Goal: Information Seeking & Learning: Learn about a topic

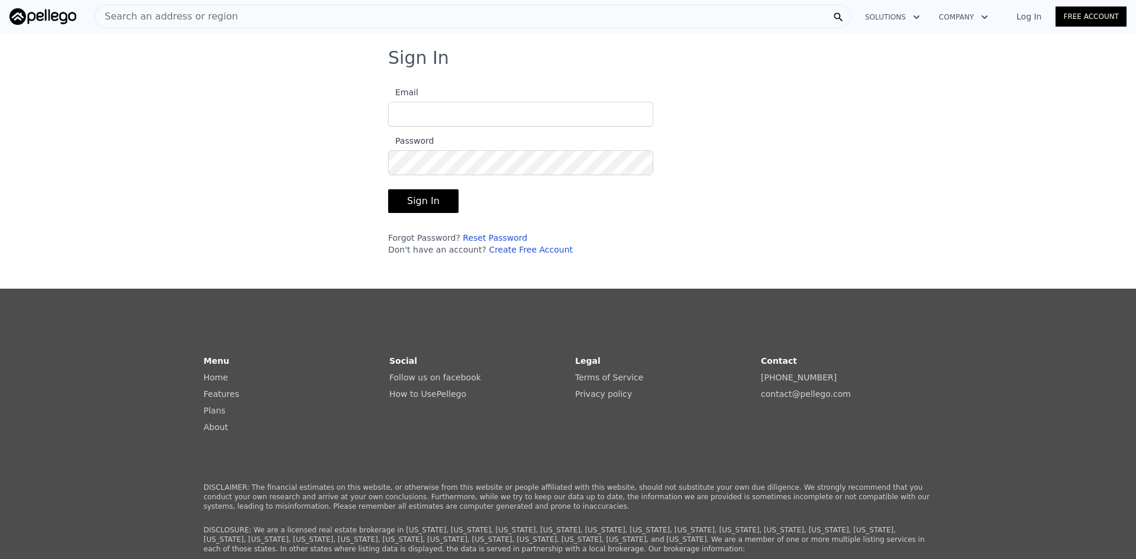
type input "[EMAIL_ADDRESS][DOMAIN_NAME]"
click at [413, 207] on button "Sign In" at bounding box center [423, 201] width 70 height 24
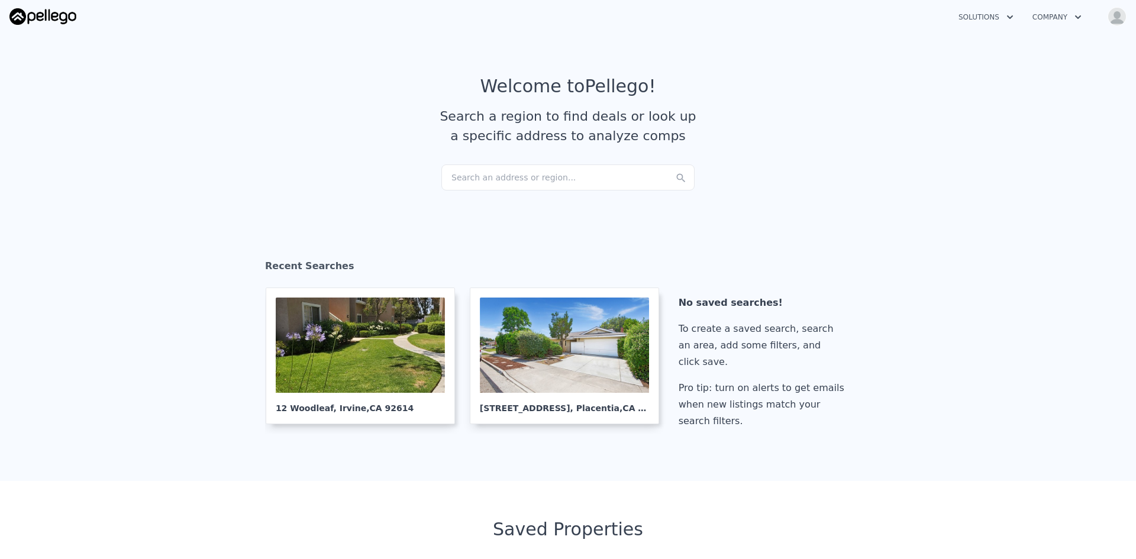
click at [485, 175] on div "Search an address or region..." at bounding box center [567, 178] width 253 height 26
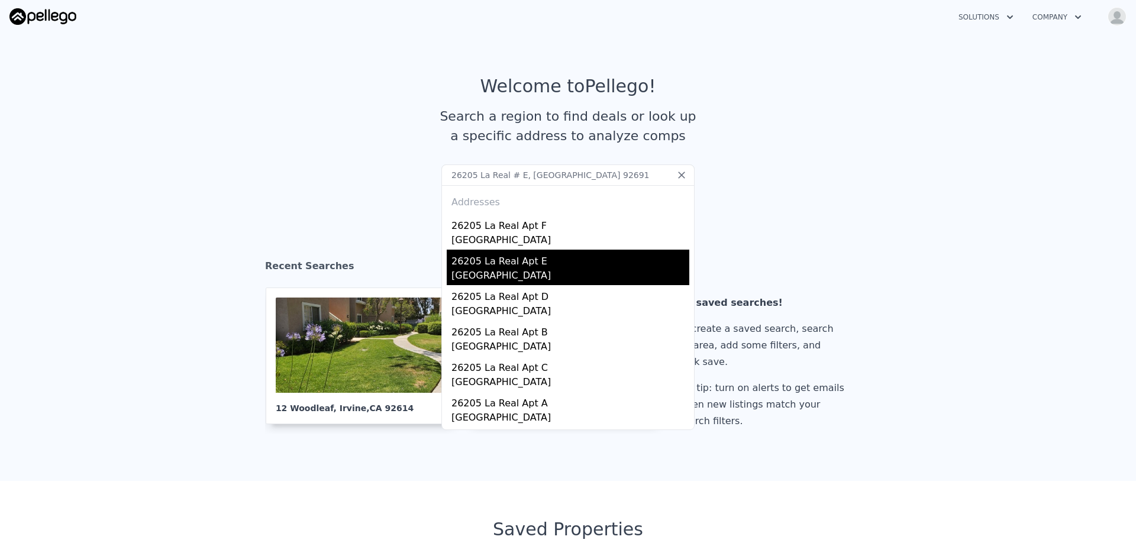
type input "26205 La Real # E, [GEOGRAPHIC_DATA] 92691"
click at [486, 269] on div "[GEOGRAPHIC_DATA]" at bounding box center [570, 277] width 238 height 17
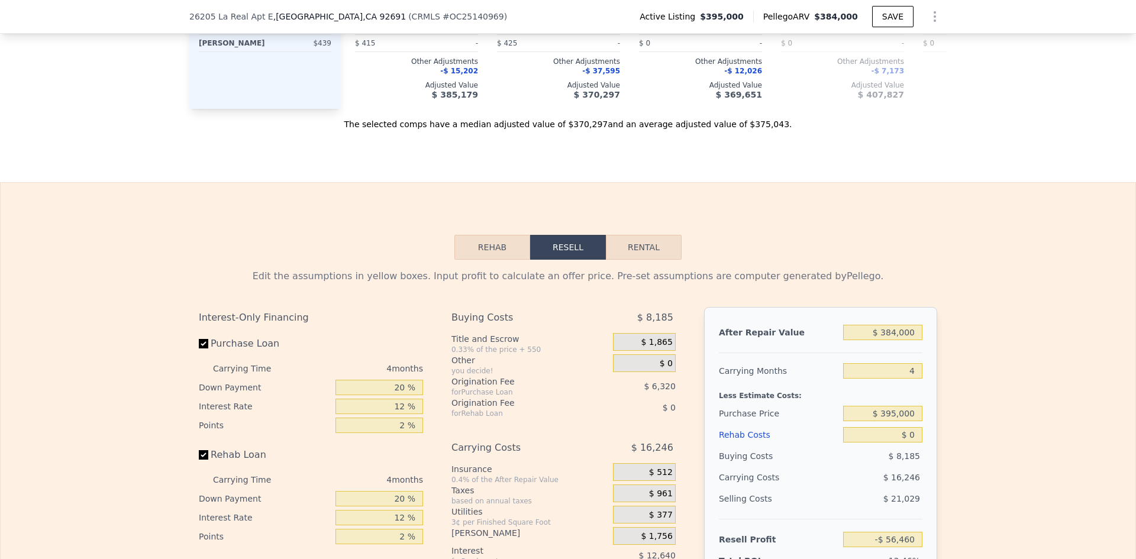
scroll to position [1668, 0]
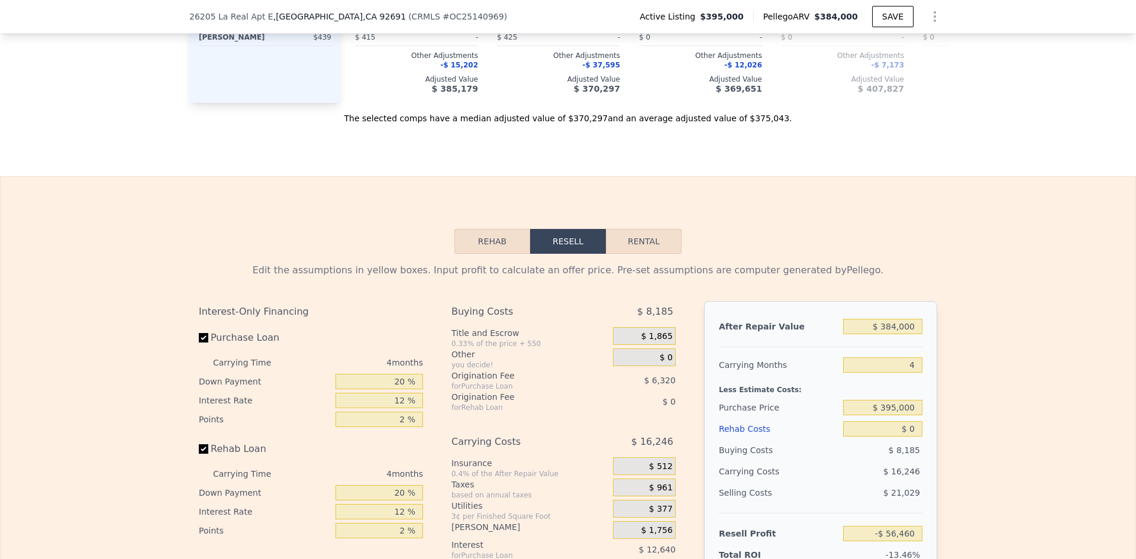
click at [630, 254] on button "Rental" at bounding box center [644, 241] width 76 height 25
select select "30"
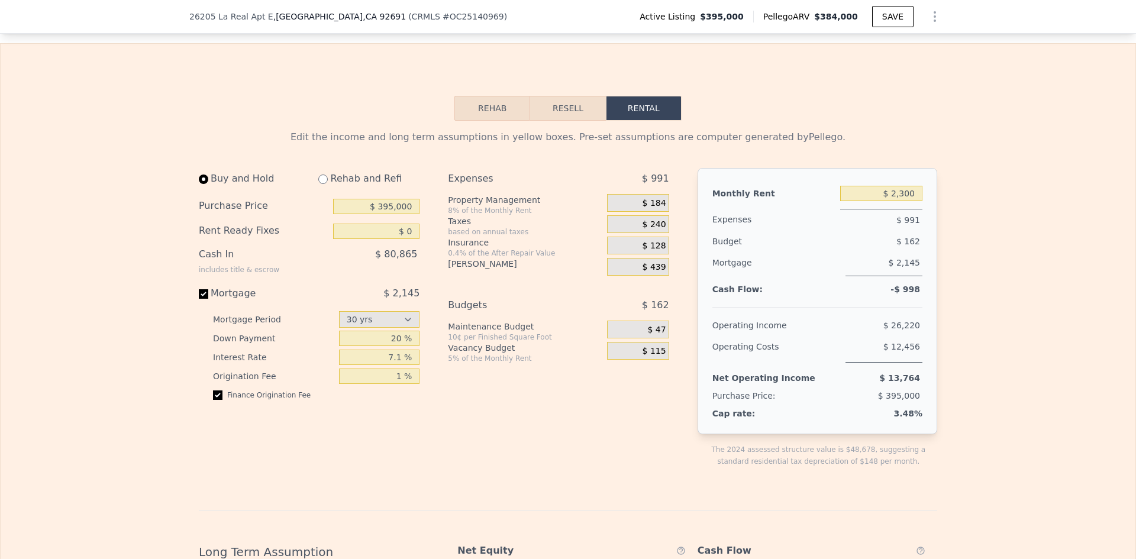
scroll to position [1815, 0]
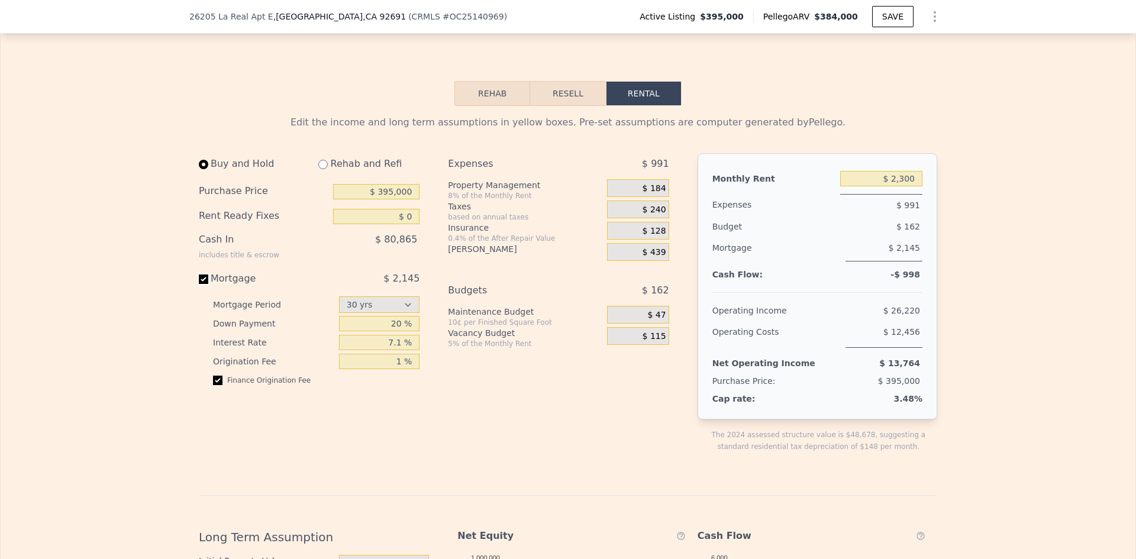
click at [202, 284] on input "Mortgage $ 2,145" at bounding box center [203, 279] width 9 height 9
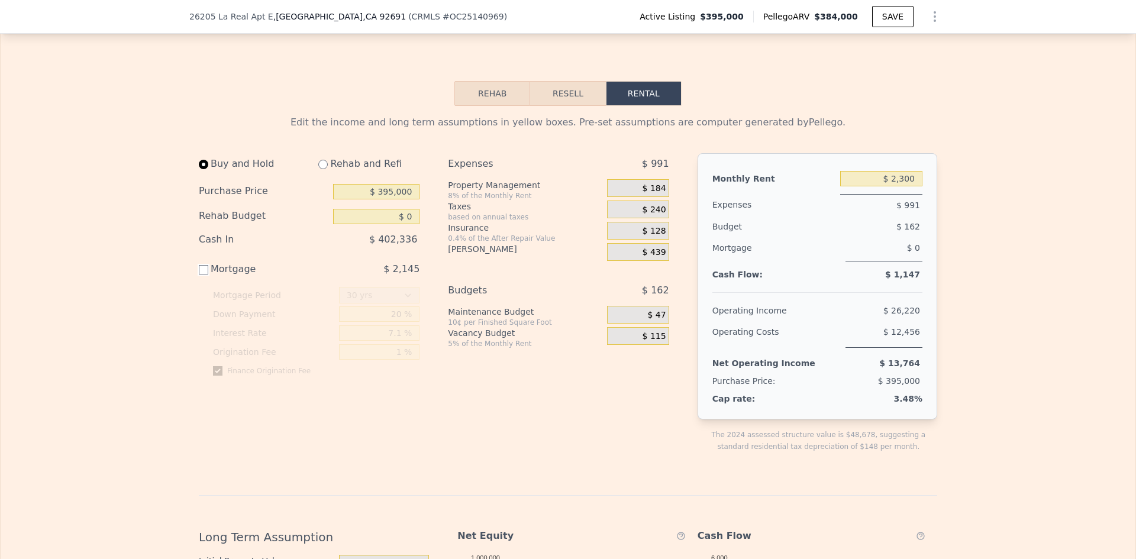
click at [199, 275] on input "Mortgage $ 2,145" at bounding box center [203, 269] width 9 height 9
checkbox input "true"
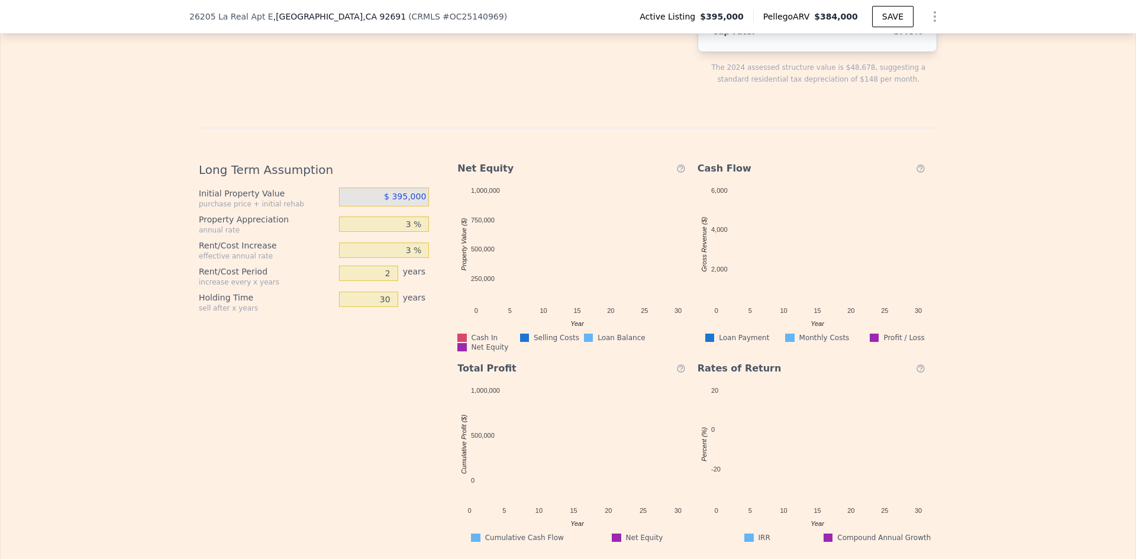
scroll to position [2244, 0]
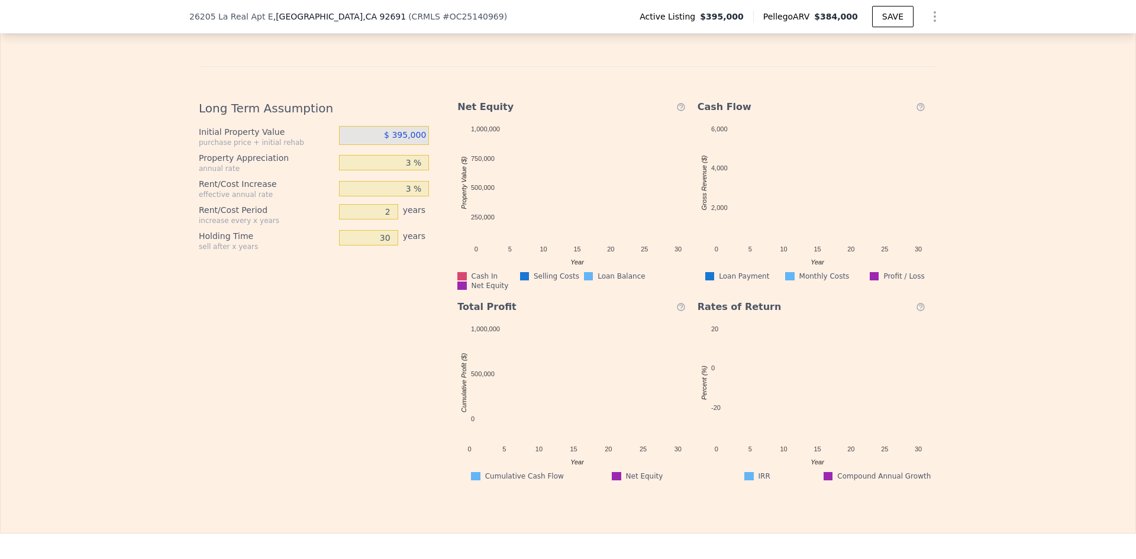
click at [967, 209] on div "Edit the income and long term assumptions in yellow boxes. Pre-set assumptions …" at bounding box center [568, 79] width 1135 height 804
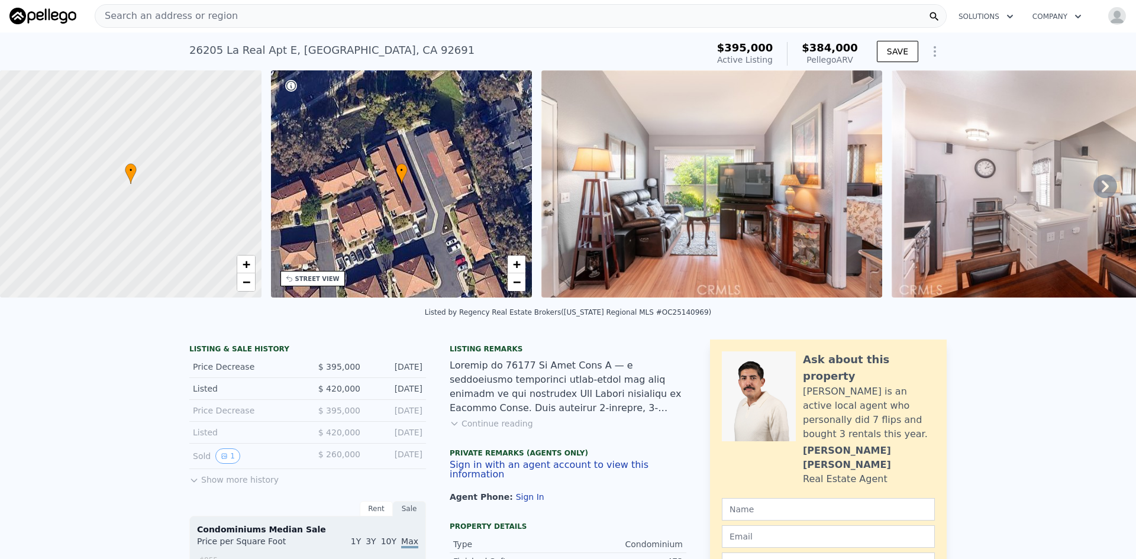
scroll to position [0, 0]
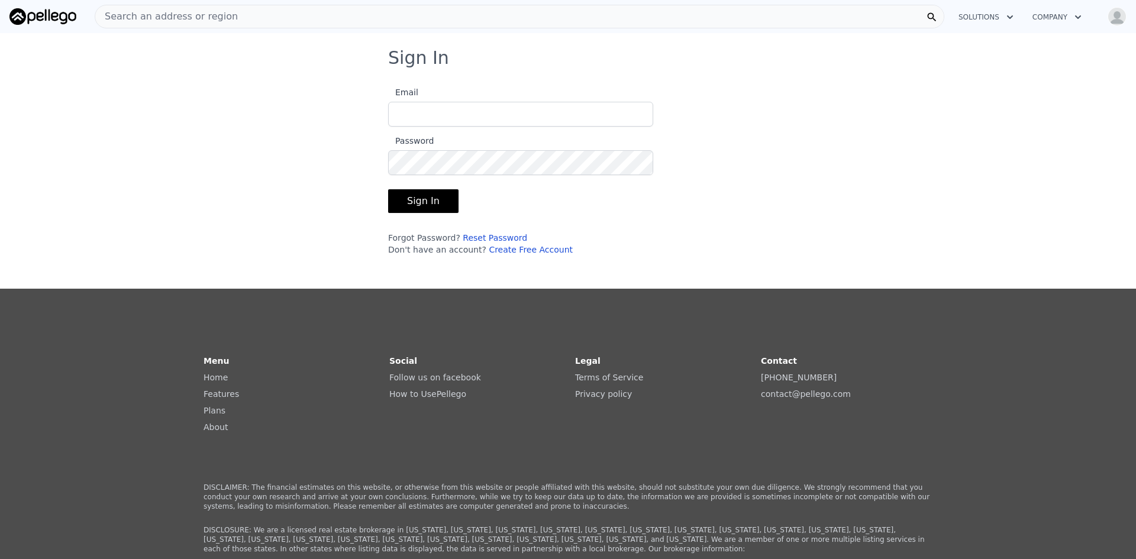
type input "[EMAIL_ADDRESS][DOMAIN_NAME]"
click at [430, 198] on button "Sign In" at bounding box center [423, 201] width 70 height 24
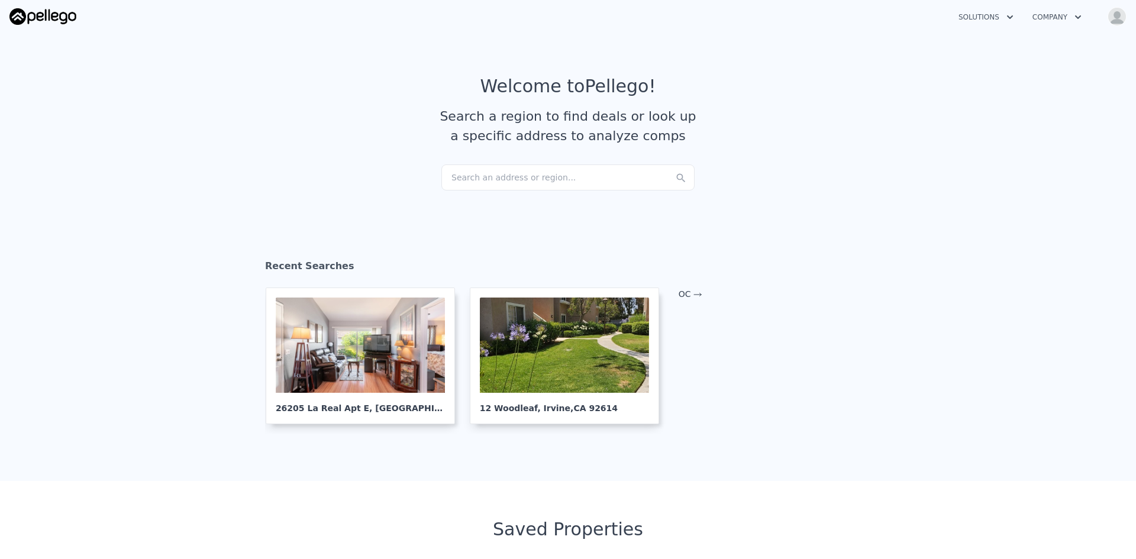
click at [482, 175] on div "Search an address or region..." at bounding box center [567, 178] width 253 height 26
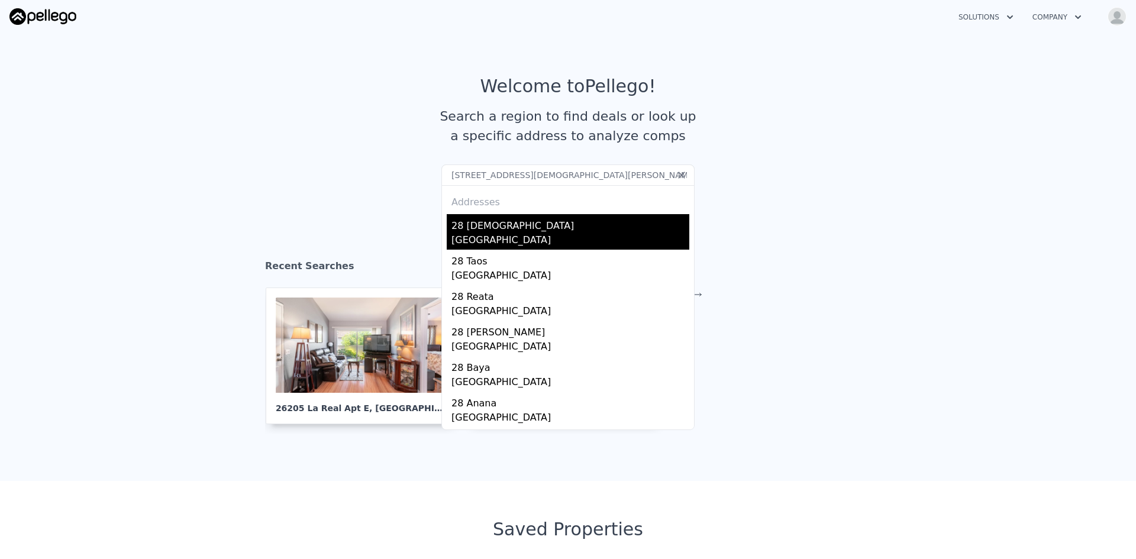
type input "28 Cardinal, Rancho Santa Margarita 92688"
click at [461, 239] on div "Rancho Santa Margarita, CA 92688" at bounding box center [570, 241] width 238 height 17
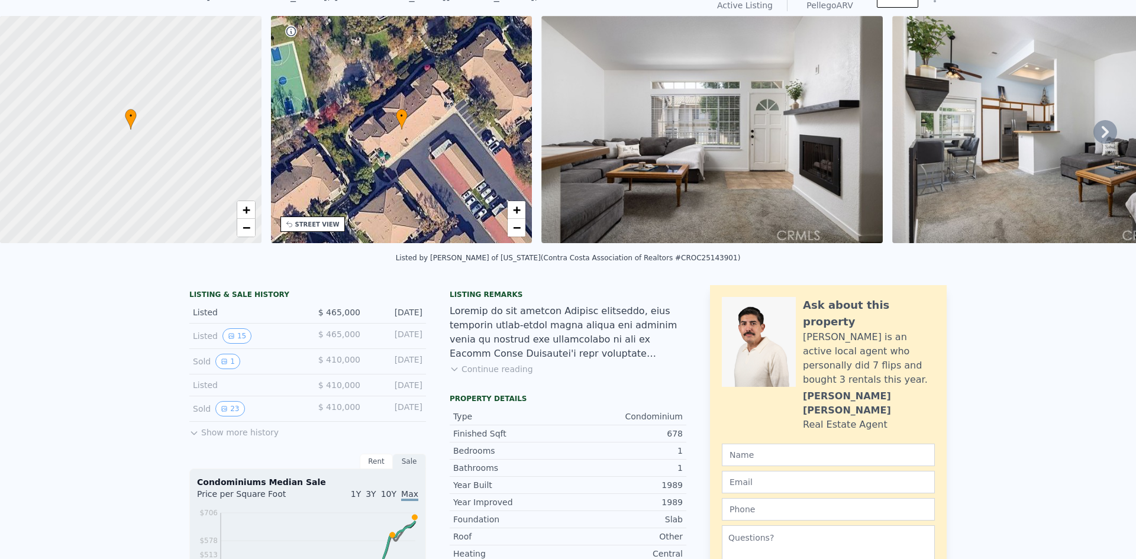
scroll to position [4, 0]
